Goal: Task Accomplishment & Management: Complete application form

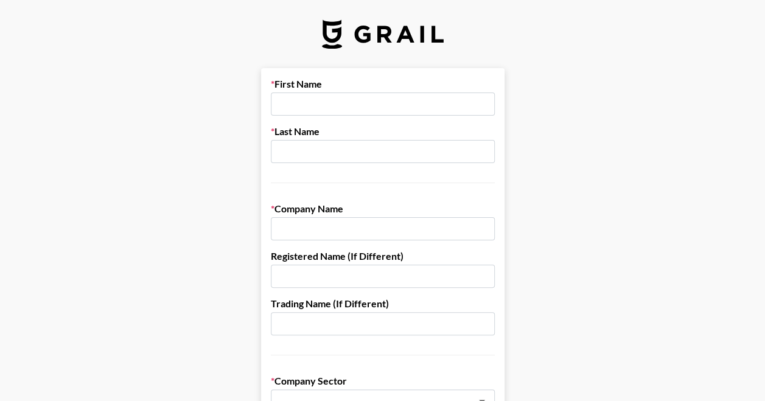
click at [408, 107] on input "text" at bounding box center [383, 104] width 224 height 23
type input "carissa"
click at [407, 153] on input "text" at bounding box center [383, 151] width 224 height 23
type input "lesmana"
click at [397, 212] on label "Company Name" at bounding box center [383, 209] width 224 height 12
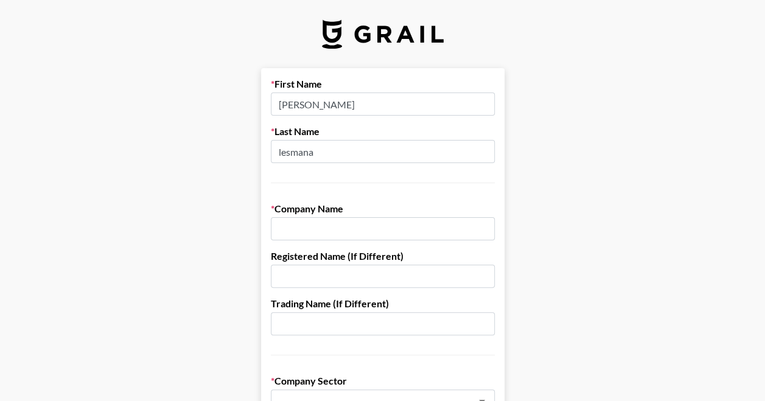
click at [394, 216] on div "Company Name" at bounding box center [383, 222] width 224 height 38
click at [385, 224] on input "text" at bounding box center [383, 228] width 224 height 23
paste input "Hong Kong TimeFusion Limited"
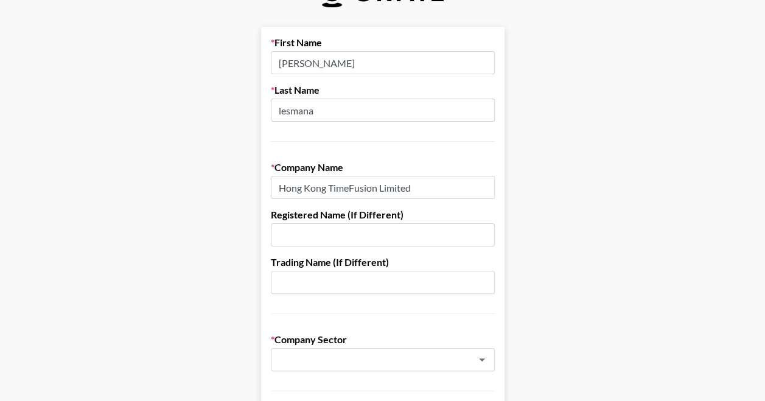
scroll to position [61, 0]
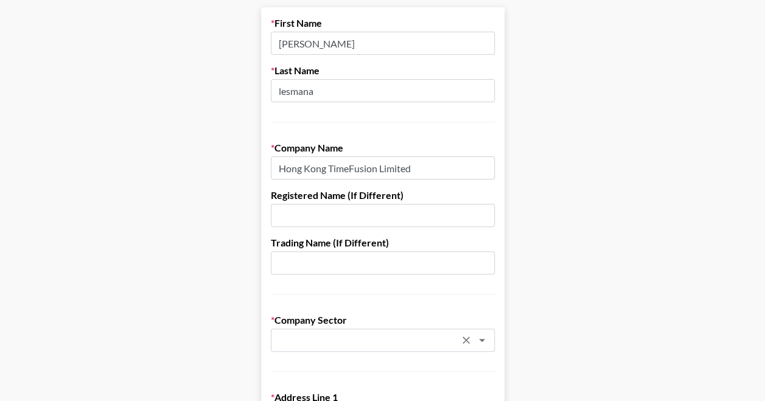
type input "Hong Kong TimeFusion Limited"
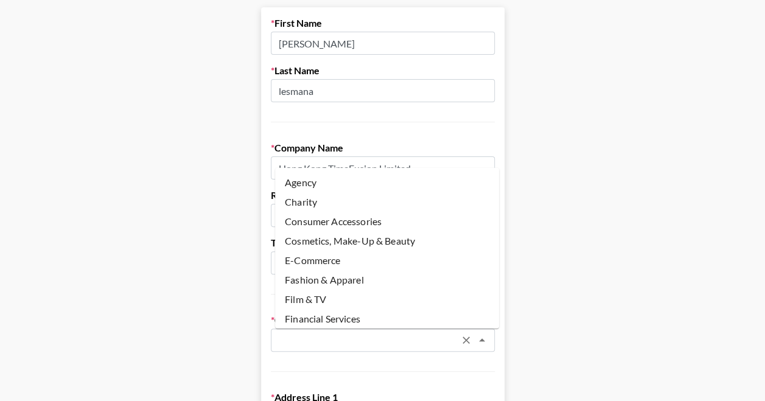
click at [306, 340] on input "text" at bounding box center [366, 341] width 177 height 14
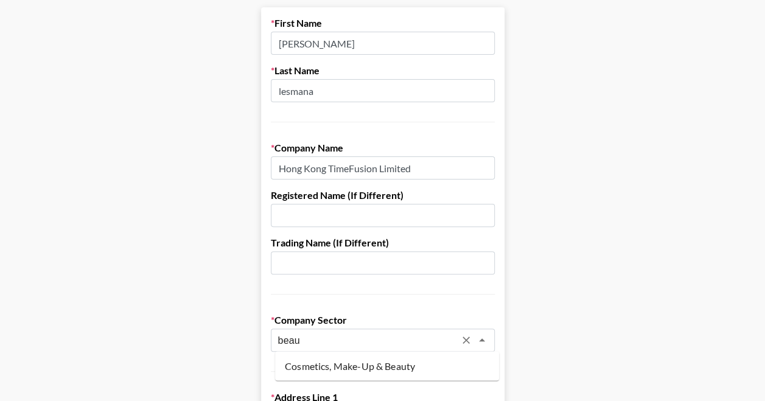
click at [319, 371] on li "Cosmetics, Make-Up & Beauty" at bounding box center [387, 365] width 224 height 19
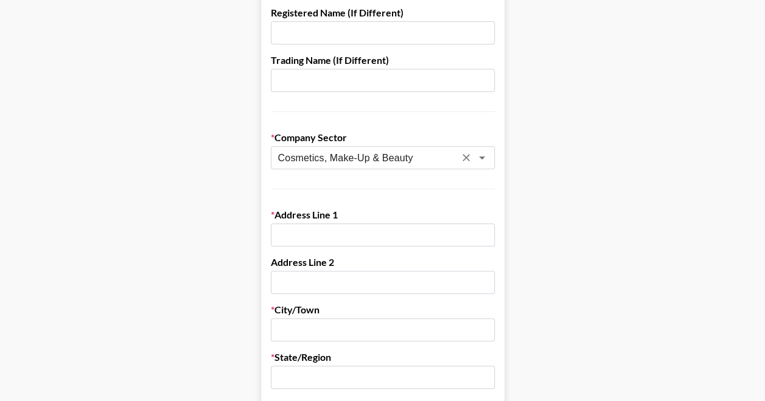
type input "Cosmetics, Make-Up & Beauty"
click at [244, 266] on main "First Name carissa Last Name lesmana Company Name Hong Kong TimeFusion Limited …" at bounding box center [383, 350] width 746 height 1051
click at [313, 225] on input "text" at bounding box center [383, 234] width 224 height 23
paste input "ROOM 602. 6/F,KAI YUE COMMERCIAL BUILDING, NO.2C,ARGYLE STREET,MONGKOK KOWLOON,…"
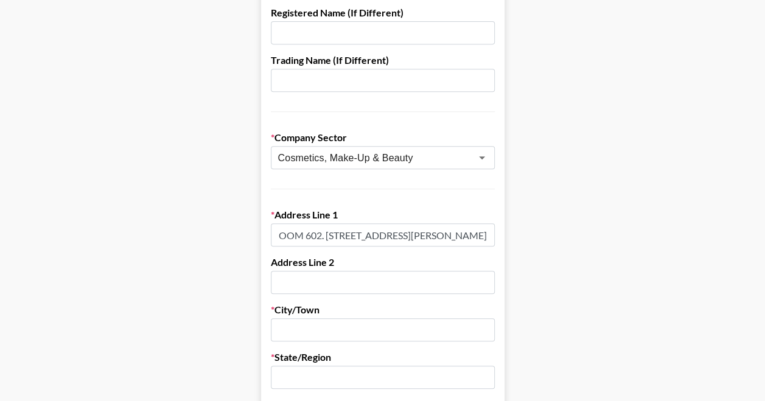
type input "ROOM 602. 6/F,KAI YUE COMMERCIAL BUILDING, NO.2C,ARGYLE STREET,MONGKOK KOWLOON,…"
drag, startPoint x: 208, startPoint y: 202, endPoint x: 301, endPoint y: 256, distance: 107.8
click at [208, 202] on main "First Name carissa Last Name lesmana Company Name Hong Kong TimeFusion Limited …" at bounding box center [383, 350] width 746 height 1051
click at [322, 328] on input "text" at bounding box center [383, 329] width 224 height 23
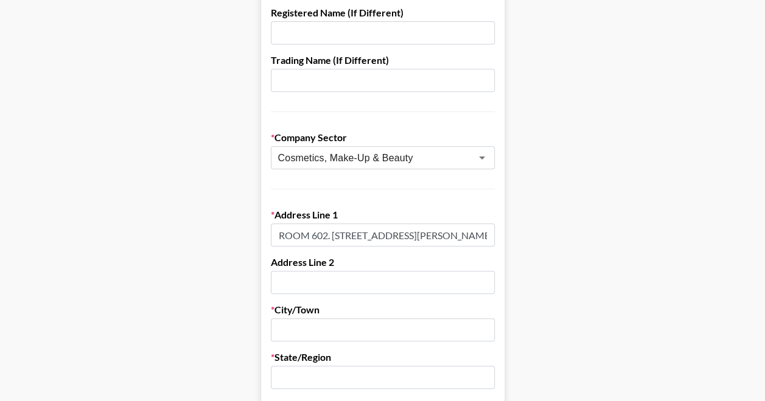
paste input "[PERSON_NAME]"
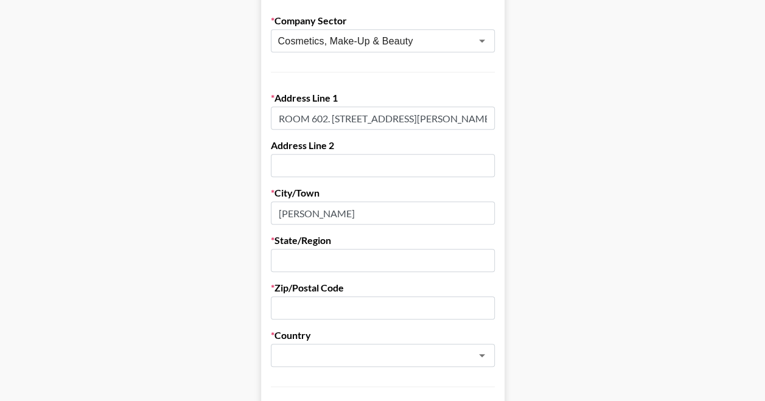
scroll to position [365, 0]
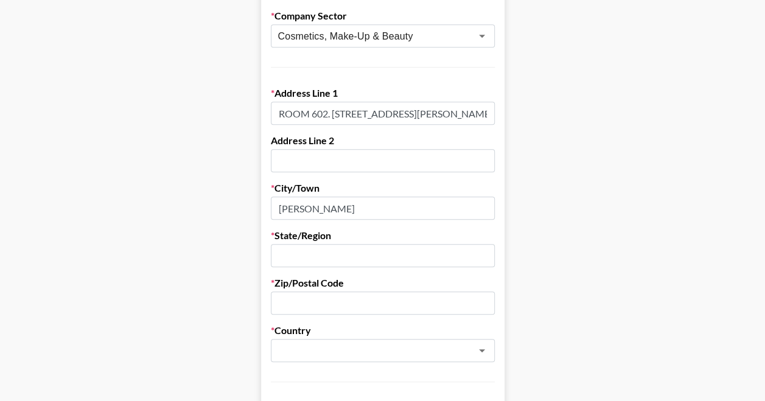
click at [198, 272] on main "First Name carissa Last Name lesmana Company Name Hong Kong TimeFusion Limited …" at bounding box center [383, 228] width 746 height 1051
drag, startPoint x: 391, startPoint y: 205, endPoint x: 265, endPoint y: 197, distance: 125.6
click at [265, 197] on form "First Name carissa Last Name lesmana Company Name Hong Kong TimeFusion Limited …" at bounding box center [383, 228] width 244 height 1051
paste input "[GEOGRAPHIC_DATA]"
type input "[GEOGRAPHIC_DATA]"
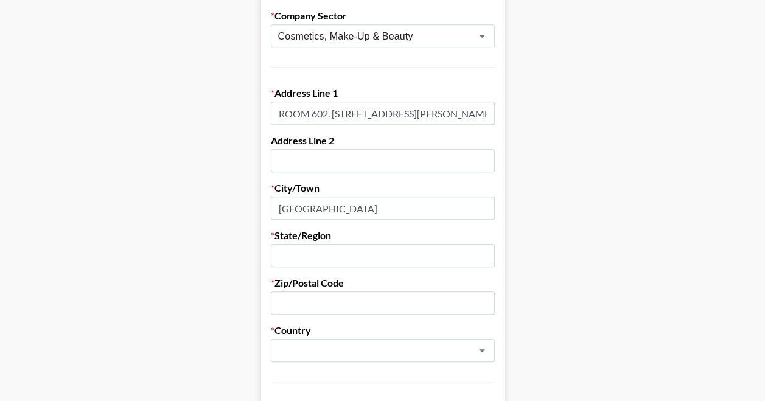
click at [315, 256] on input "text" at bounding box center [383, 255] width 224 height 23
click at [320, 255] on input "text" at bounding box center [383, 255] width 224 height 23
paste input ",MONGKOK KOWLOON"
click at [328, 303] on input "text" at bounding box center [383, 303] width 224 height 23
drag, startPoint x: 286, startPoint y: 256, endPoint x: 321, endPoint y: 265, distance: 36.0
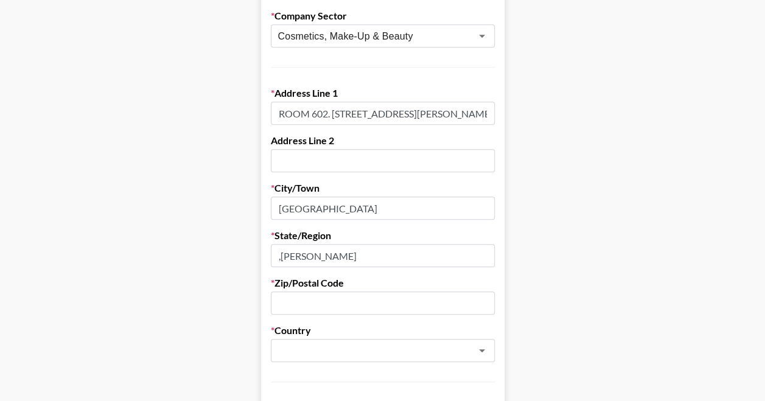
click at [287, 256] on input ",MONGKOK KOWLOON" at bounding box center [383, 255] width 224 height 23
type input "[PERSON_NAME]"
click at [318, 307] on input "text" at bounding box center [383, 303] width 224 height 23
type input "-"
drag, startPoint x: 330, startPoint y: 335, endPoint x: 333, endPoint y: 343, distance: 8.5
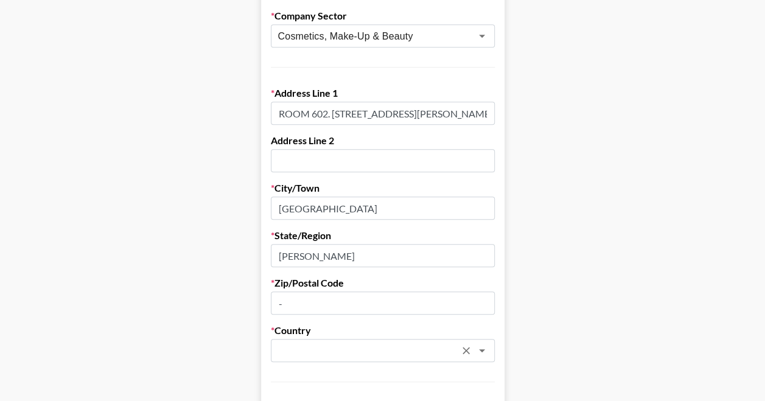
click at [330, 335] on label "Country" at bounding box center [383, 331] width 224 height 12
click at [334, 348] on input "text" at bounding box center [366, 351] width 177 height 14
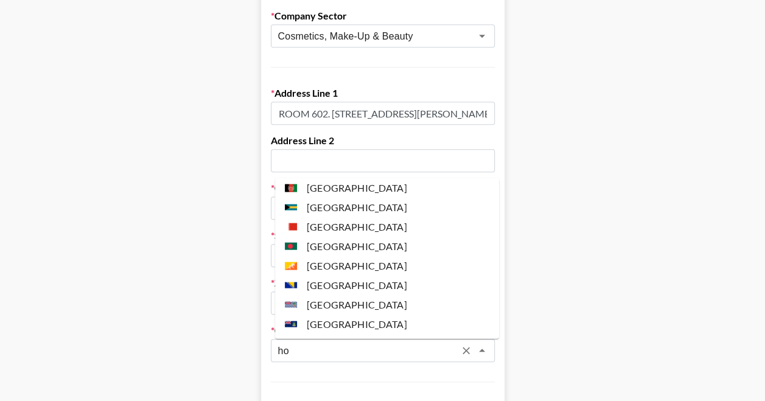
scroll to position [0, 0]
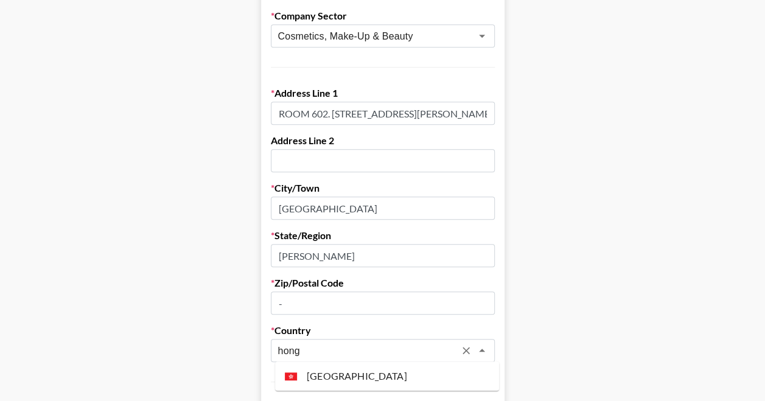
click at [445, 371] on li "[GEOGRAPHIC_DATA]" at bounding box center [387, 376] width 224 height 19
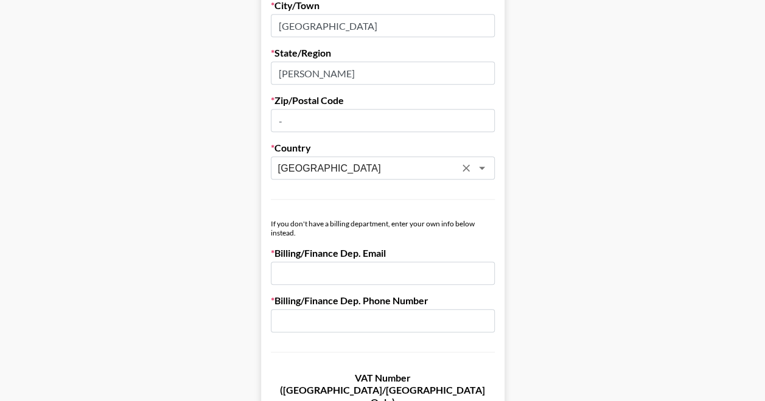
type input "[GEOGRAPHIC_DATA]"
click at [392, 268] on input "email" at bounding box center [383, 273] width 224 height 23
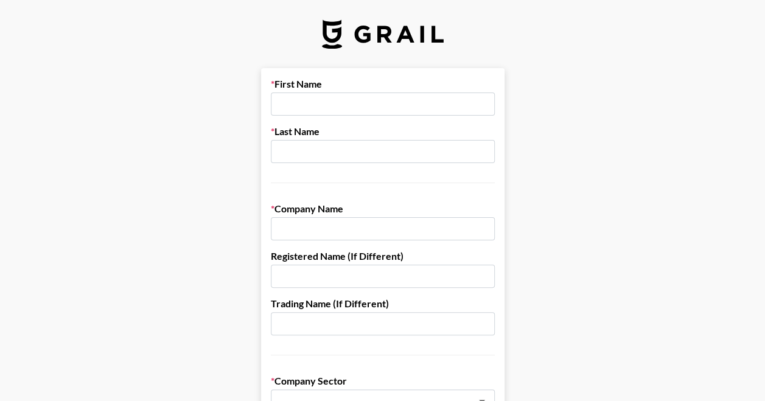
click at [393, 102] on input "text" at bounding box center [383, 104] width 224 height 23
type input "[PERSON_NAME]"
click at [351, 150] on input "text" at bounding box center [383, 151] width 224 height 23
type input "Lesmana"
click at [367, 231] on input "text" at bounding box center [383, 228] width 224 height 23
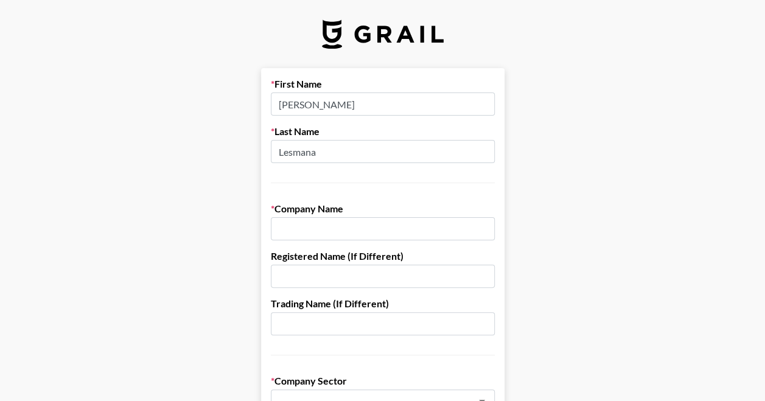
click at [323, 226] on input "text" at bounding box center [383, 228] width 224 height 23
paste input "Hong Kong TimeFusion Limited"
type input "Hong Kong TimeFusion Limited"
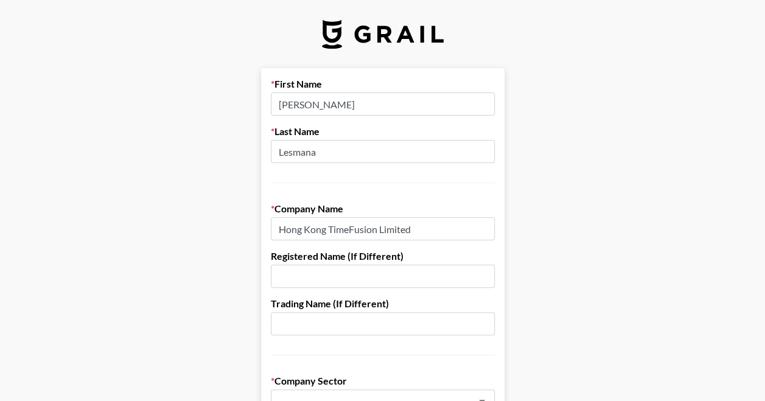
click at [335, 275] on input "text" at bounding box center [383, 276] width 224 height 23
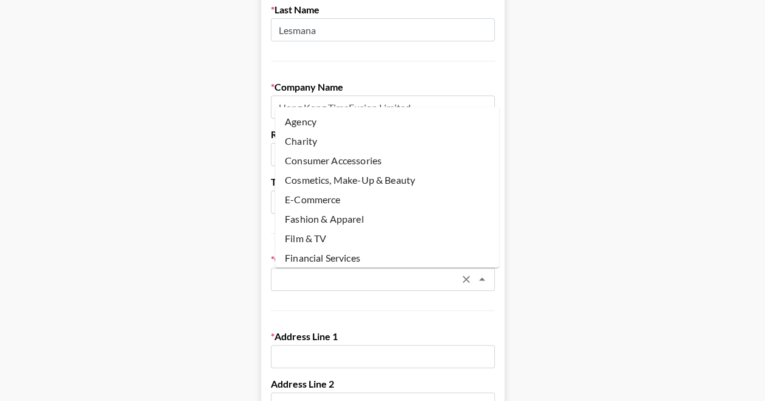
click at [386, 275] on input "text" at bounding box center [366, 280] width 177 height 14
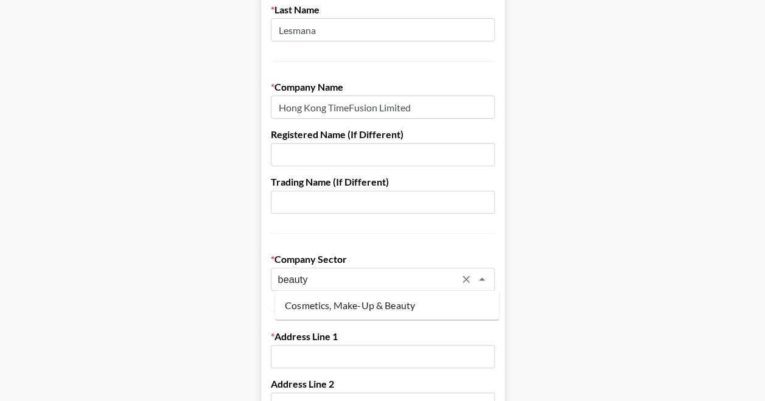
click at [397, 300] on li "Cosmetics, Make-Up & Beauty" at bounding box center [387, 304] width 224 height 19
type input "Cosmetics, Make-Up & Beauty"
click at [365, 347] on input "text" at bounding box center [383, 356] width 224 height 23
paste input "ROOM 602. 6/F,[PERSON_NAME][GEOGRAPHIC_DATA]"
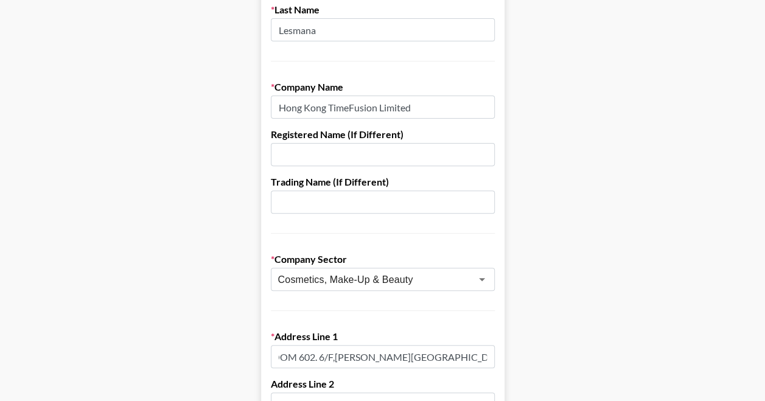
scroll to position [304, 0]
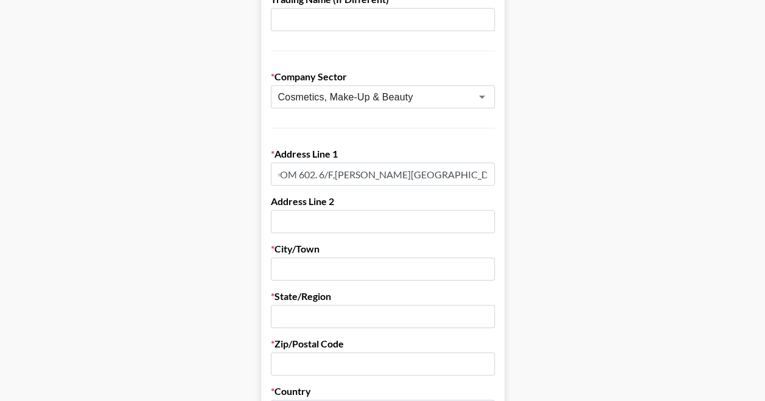
type input "ROOM 602. 6/F,[PERSON_NAME][GEOGRAPHIC_DATA]"
click at [347, 273] on input "text" at bounding box center [383, 269] width 224 height 23
paste input "ROOM 602. [STREET_ADDRESS][PERSON_NAME]"
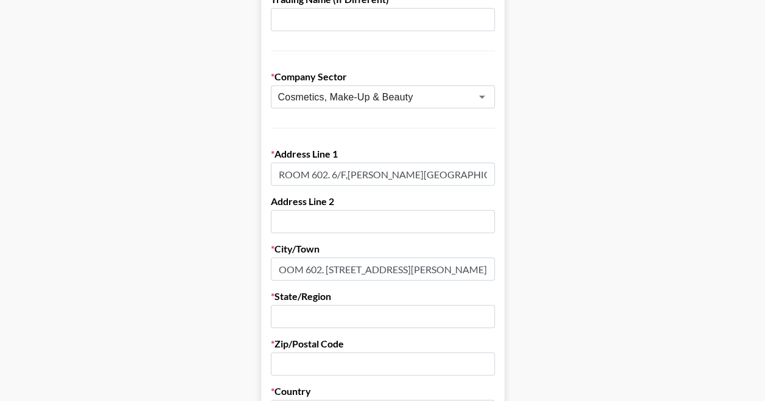
type input "ROOM 602. [STREET_ADDRESS][PERSON_NAME]"
paste input ", NO.2C"
drag, startPoint x: 285, startPoint y: 171, endPoint x: 507, endPoint y: 181, distance: 221.8
click at [505, 181] on form "First Name [PERSON_NAME] Last Name Lesmana Company Name Hong Kong TimeFusion Li…" at bounding box center [383, 289] width 244 height 1051
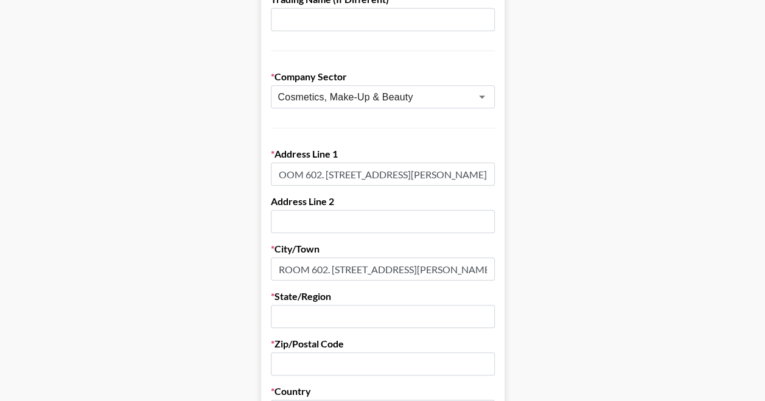
scroll to position [0, 46]
type input "ROOM 602. [STREET_ADDRESS][PERSON_NAME]"
click at [262, 236] on main "First Name [PERSON_NAME] Last Name Lesmana Company Name Hong Kong TimeFusion Li…" at bounding box center [383, 289] width 746 height 1051
click at [449, 268] on input "ROOM 602. [STREET_ADDRESS][PERSON_NAME]" at bounding box center [383, 269] width 224 height 23
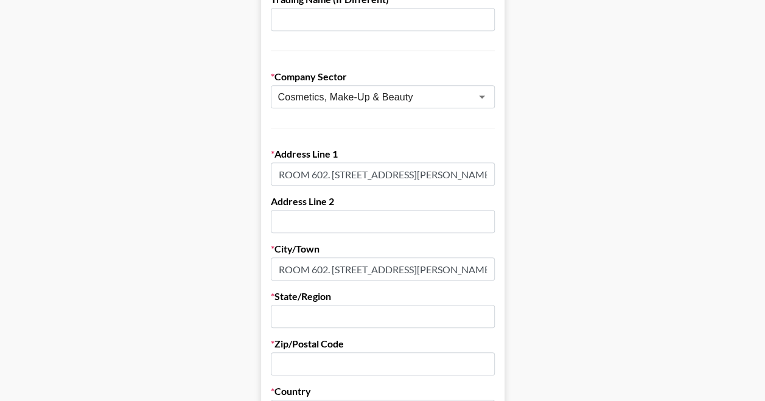
paste input "[GEOGRAPHIC_DATA]"
type input "[GEOGRAPHIC_DATA]"
click at [431, 314] on input "text" at bounding box center [383, 316] width 224 height 23
click at [224, 299] on main "First Name [PERSON_NAME] Last Name Lesmana Company Name Hong Kong TimeFusion Li…" at bounding box center [383, 289] width 746 height 1051
click at [283, 317] on input "text" at bounding box center [383, 316] width 224 height 23
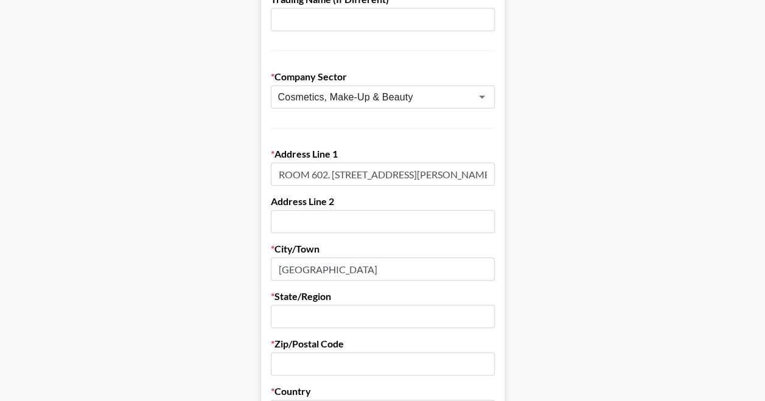
paste input "[PERSON_NAME]"
type input "[PERSON_NAME]"
click at [364, 357] on input "text" at bounding box center [383, 364] width 224 height 23
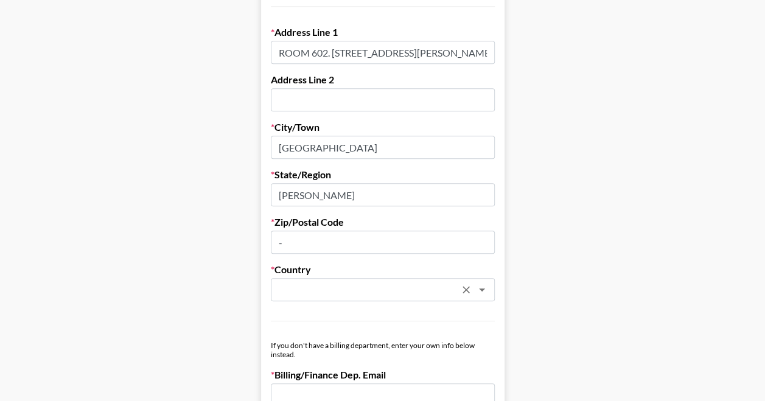
scroll to position [365, 0]
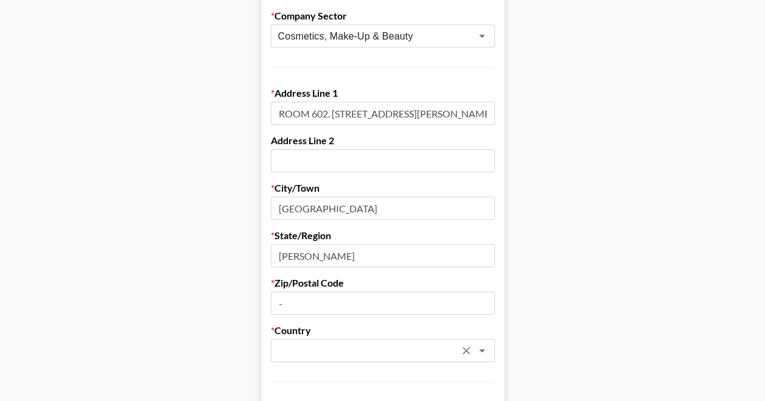
type input "-"
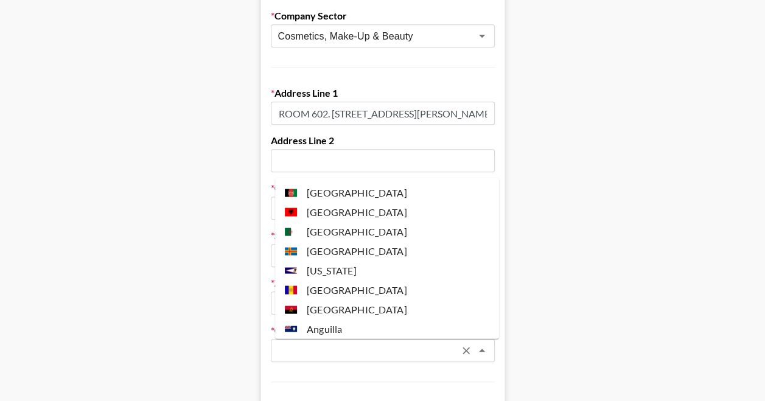
click at [365, 355] on input "text" at bounding box center [366, 351] width 177 height 14
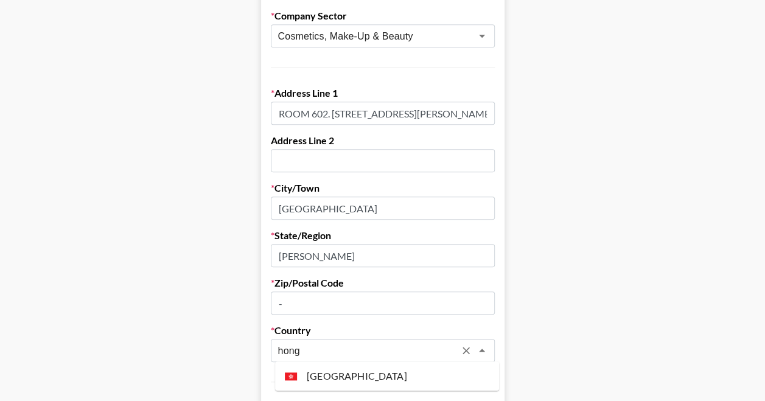
click at [393, 380] on li "[GEOGRAPHIC_DATA]" at bounding box center [387, 376] width 224 height 19
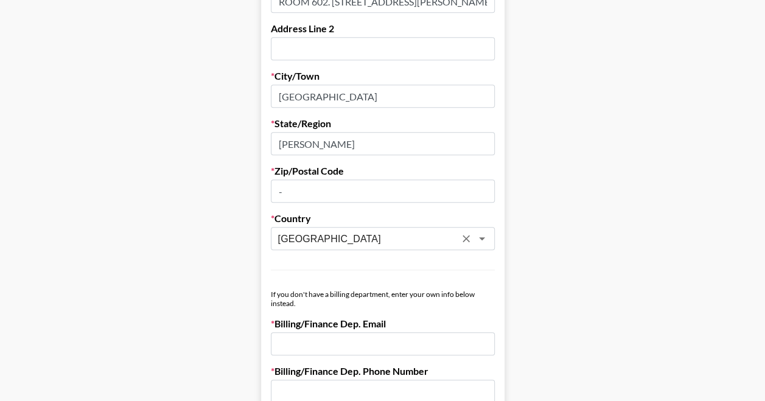
scroll to position [609, 0]
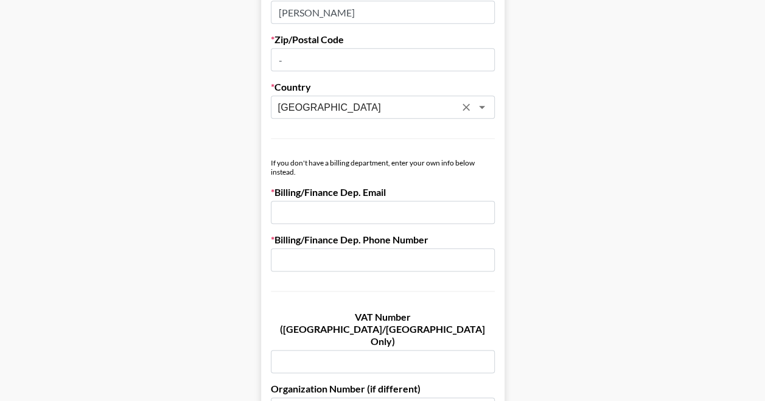
type input "[GEOGRAPHIC_DATA]"
click at [318, 209] on input "email" at bounding box center [383, 212] width 224 height 23
paste input "[EMAIL_ADDRESS][DOMAIN_NAME]"
type input "[EMAIL_ADDRESS][DOMAIN_NAME]"
click at [368, 258] on input "text" at bounding box center [383, 259] width 224 height 23
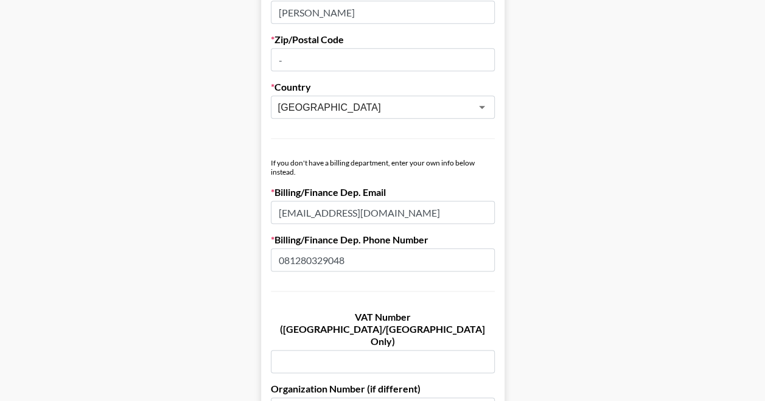
click at [364, 318] on label "VAT Number ([GEOGRAPHIC_DATA]/[GEOGRAPHIC_DATA] Only)" at bounding box center [383, 329] width 224 height 37
click at [388, 383] on label "Organization Number (if different)" at bounding box center [383, 389] width 224 height 12
click at [290, 259] on input "081280329048" at bounding box center [383, 259] width 224 height 23
type input "[PHONE_NUMBER]"
click at [330, 350] on input "text" at bounding box center [383, 361] width 224 height 23
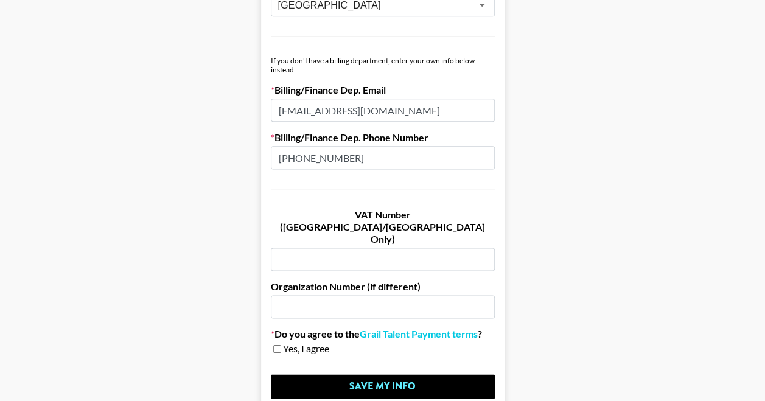
scroll to position [761, 0]
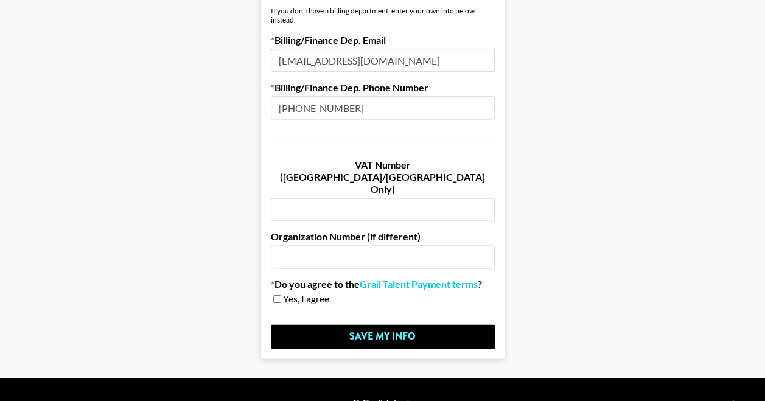
click at [278, 295] on input "checkbox" at bounding box center [277, 299] width 8 height 9
checkbox input "true"
click at [443, 278] on link "Grail Talent Payment terms" at bounding box center [419, 284] width 118 height 12
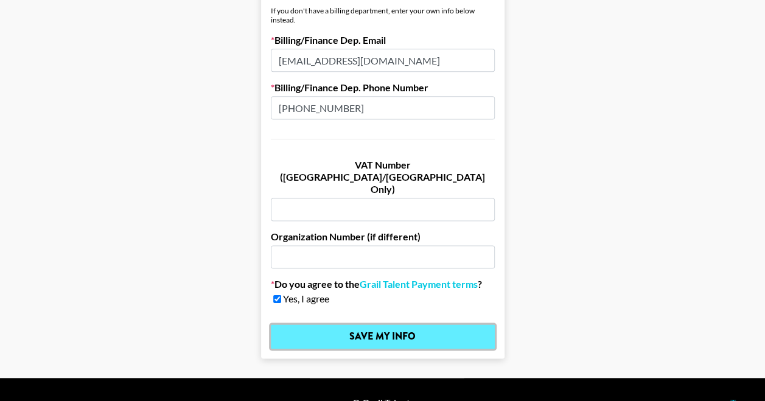
click at [369, 325] on input "Save My Info" at bounding box center [383, 337] width 224 height 24
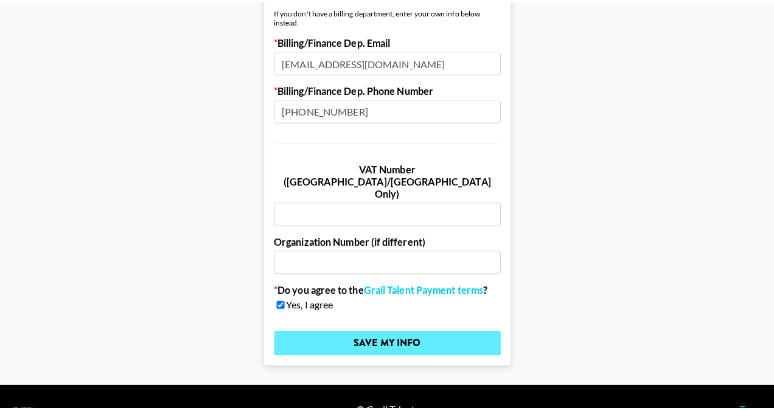
scroll to position [0, 0]
